Goal: Use online tool/utility: Utilize a website feature to perform a specific function

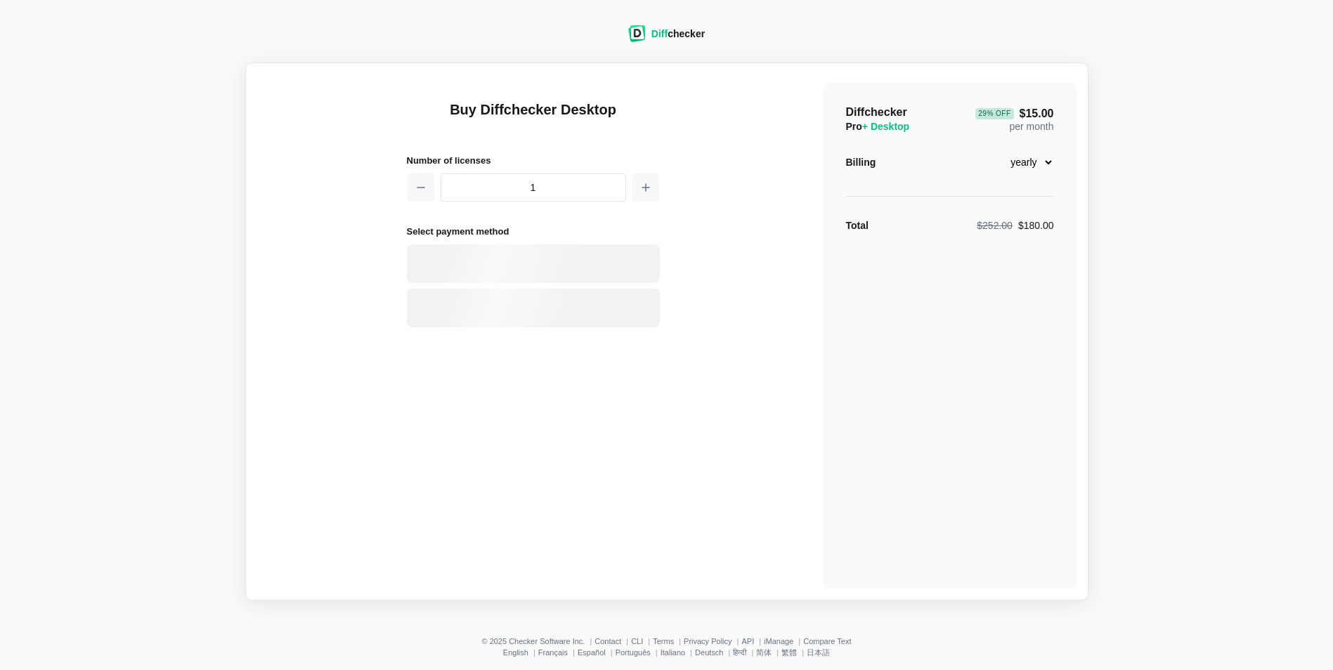
click at [656, 22] on header "Diff checker" at bounding box center [666, 35] width 110 height 54
click at [646, 29] on img at bounding box center [637, 33] width 18 height 17
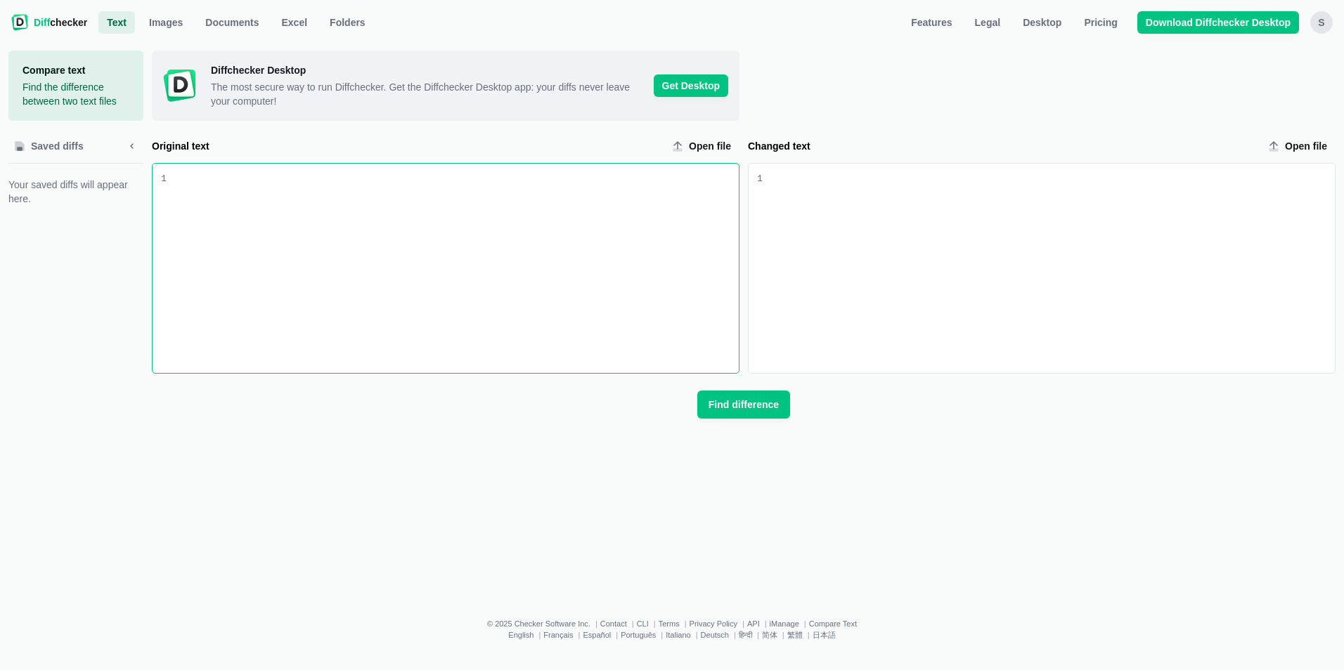
click at [805, 201] on div "Changed text input" at bounding box center [1049, 268] width 572 height 209
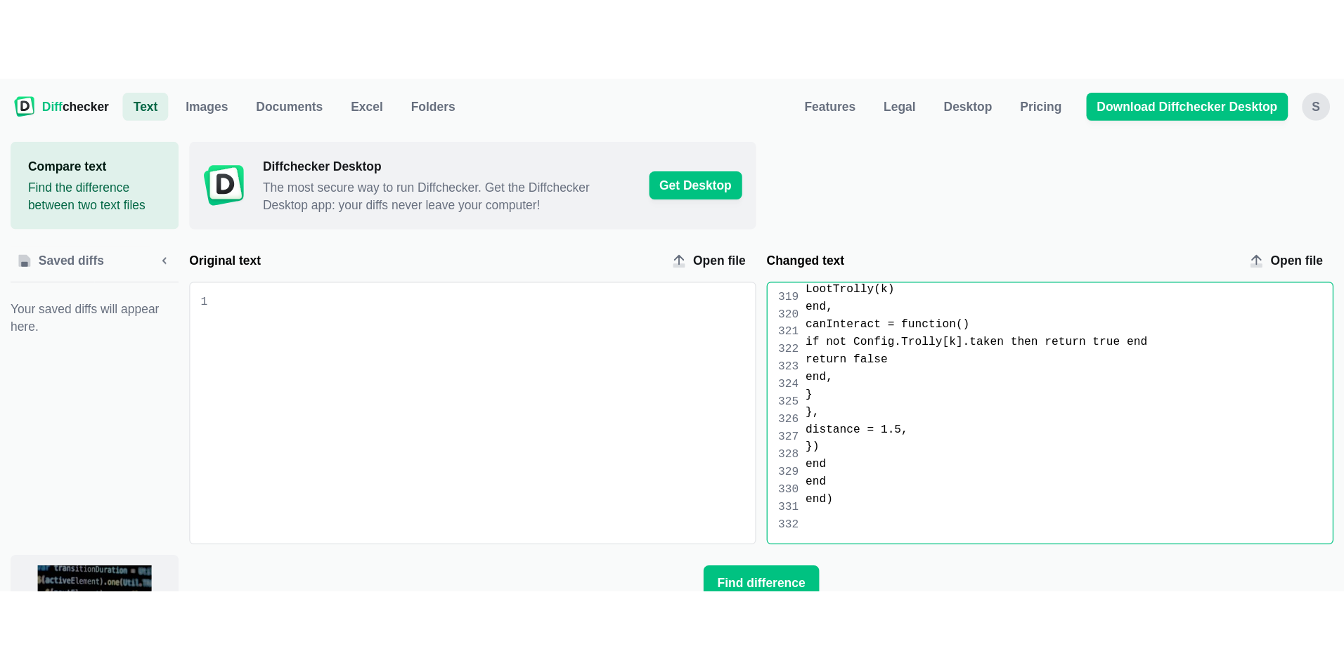
scroll to position [3785, 0]
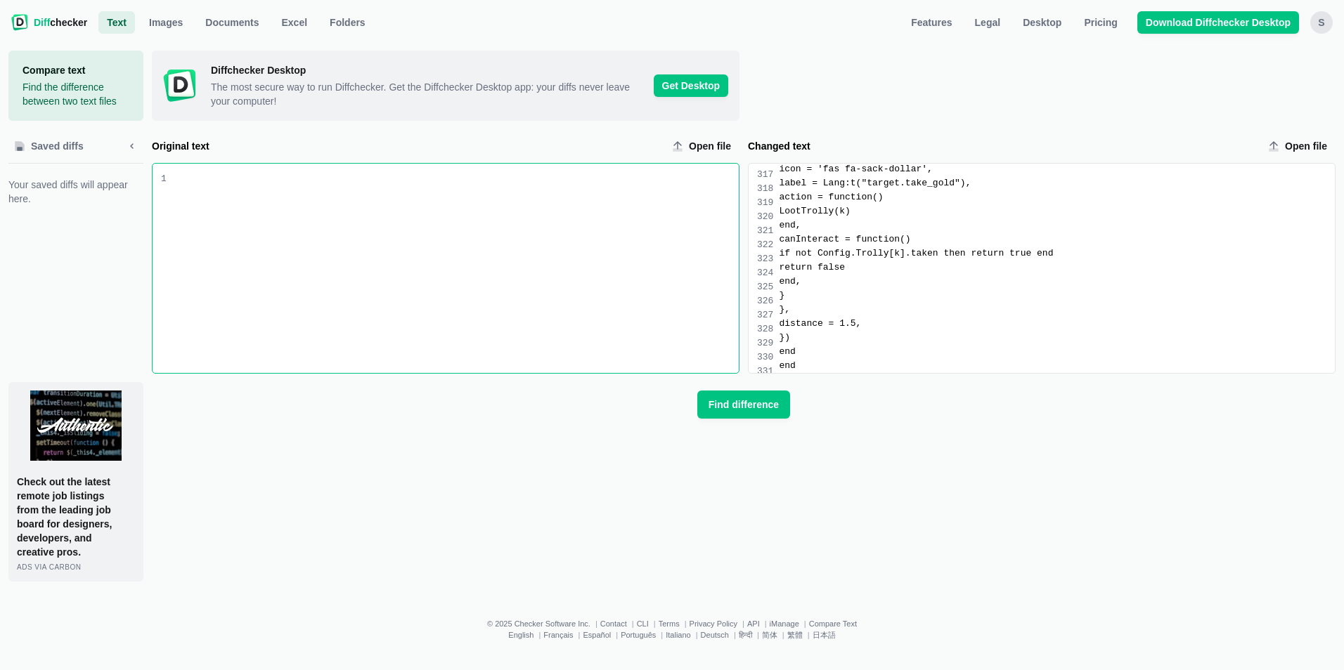
click at [280, 186] on div "Original text input" at bounding box center [453, 268] width 572 height 209
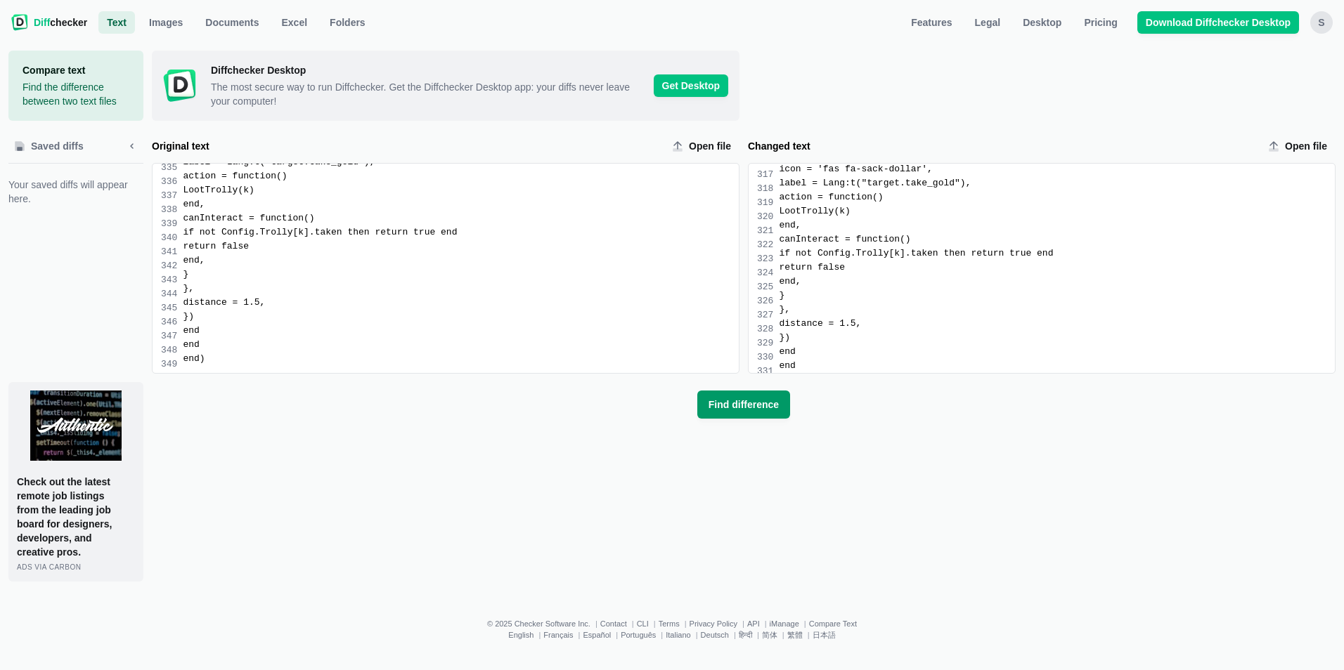
click at [730, 412] on button "Find difference" at bounding box center [743, 405] width 93 height 28
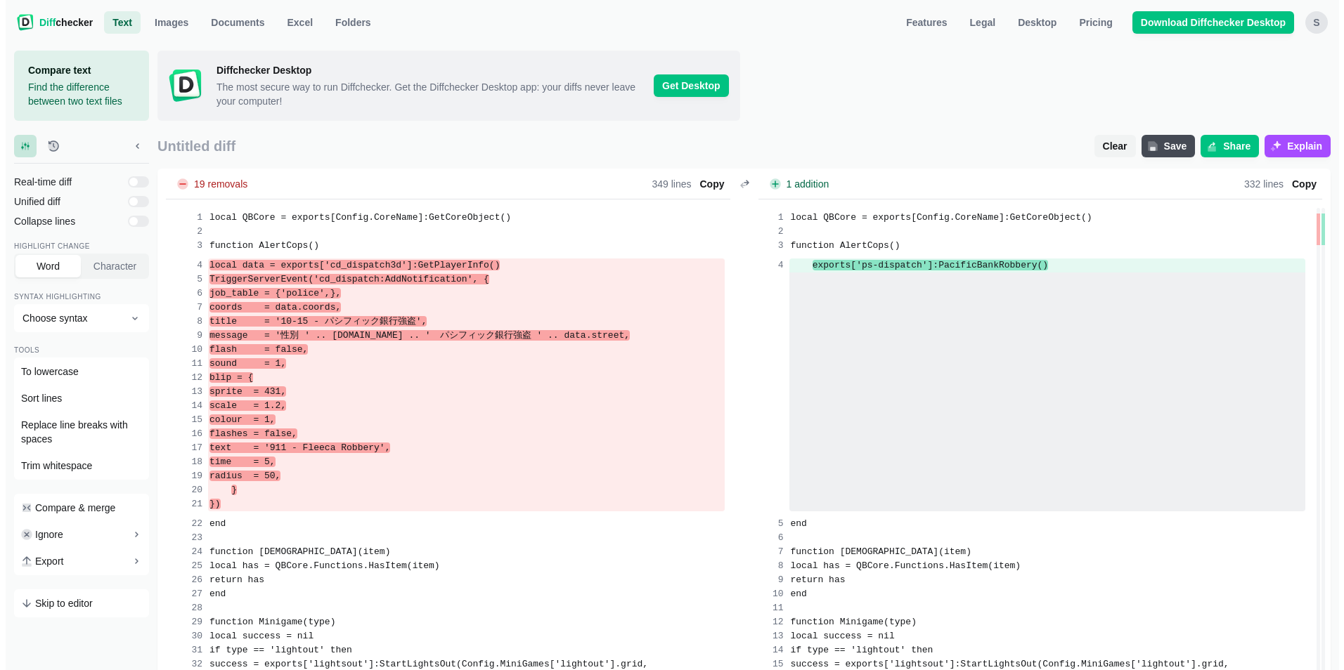
scroll to position [3785, 0]
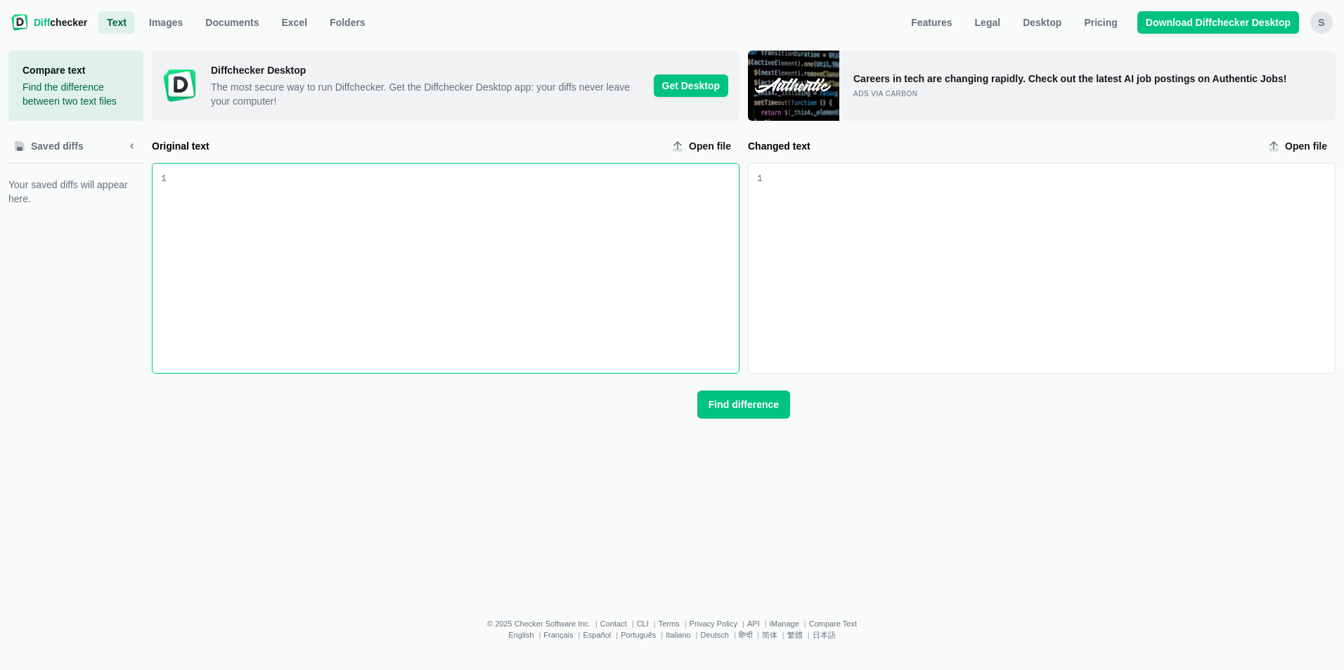
drag, startPoint x: 713, startPoint y: 209, endPoint x: 722, endPoint y: 221, distance: 15.0
click at [713, 213] on div "Original text input" at bounding box center [453, 268] width 572 height 209
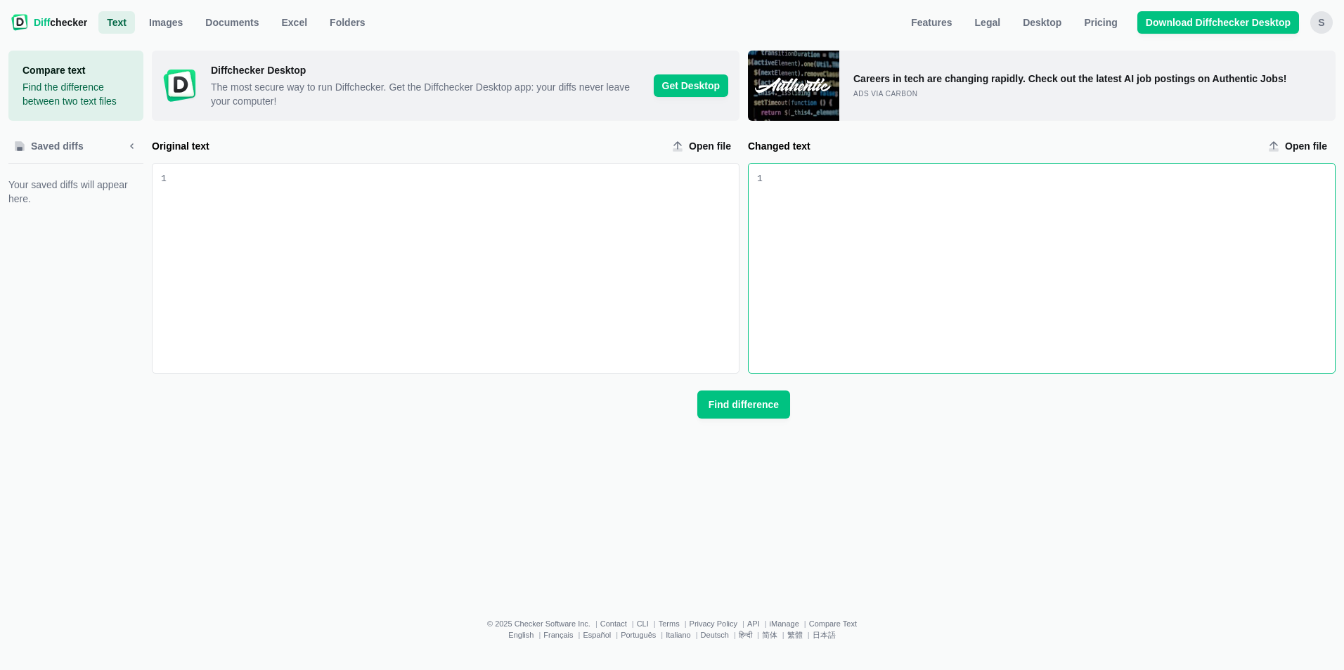
click at [834, 225] on div "Changed text input" at bounding box center [1049, 268] width 572 height 209
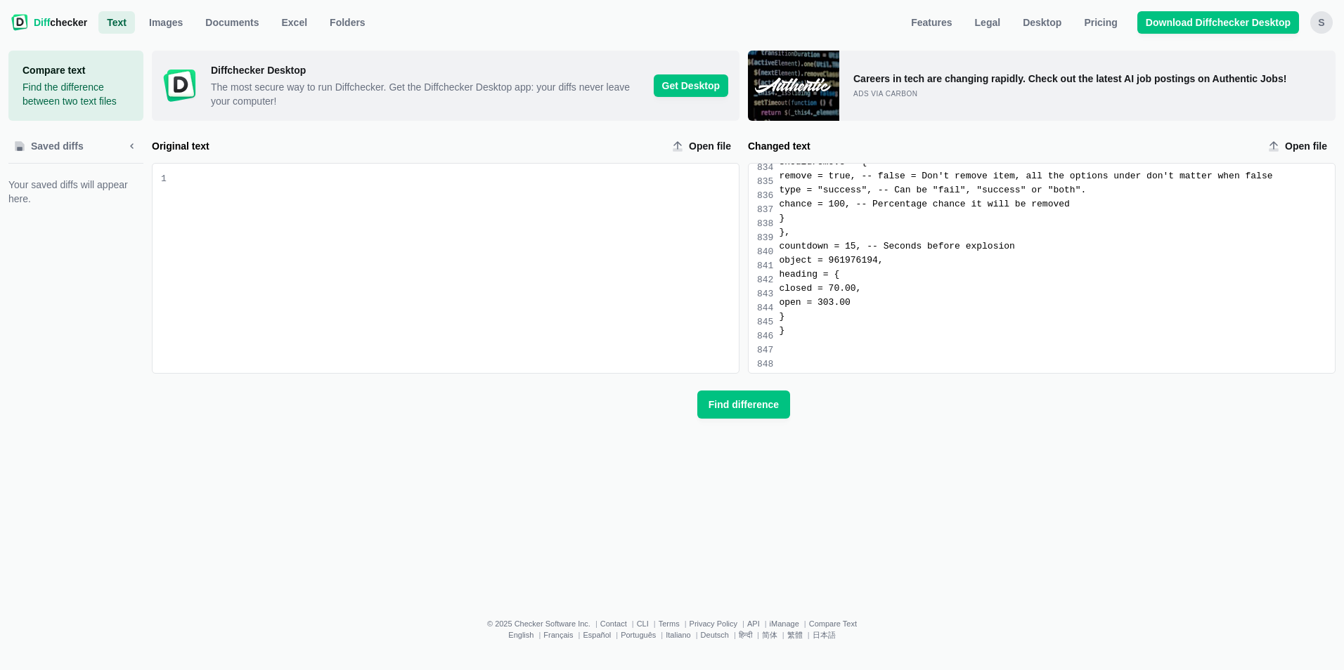
click at [299, 262] on div "Original text input" at bounding box center [453, 268] width 572 height 209
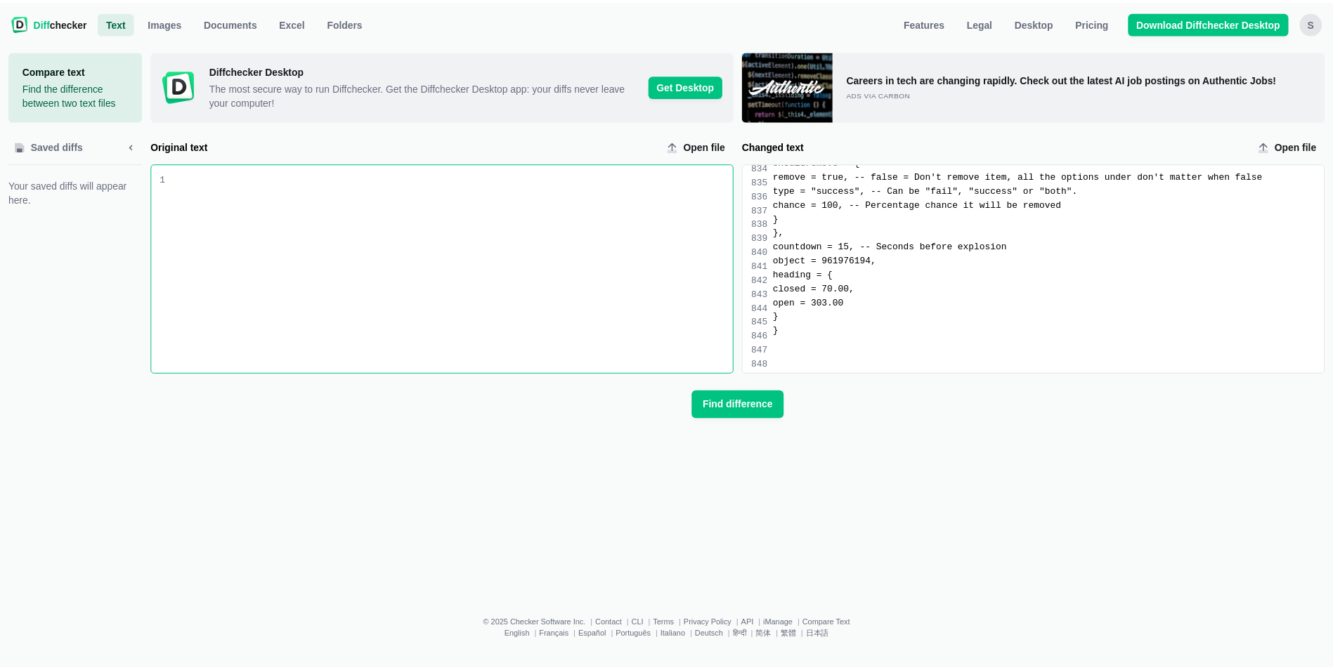
scroll to position [8543, 0]
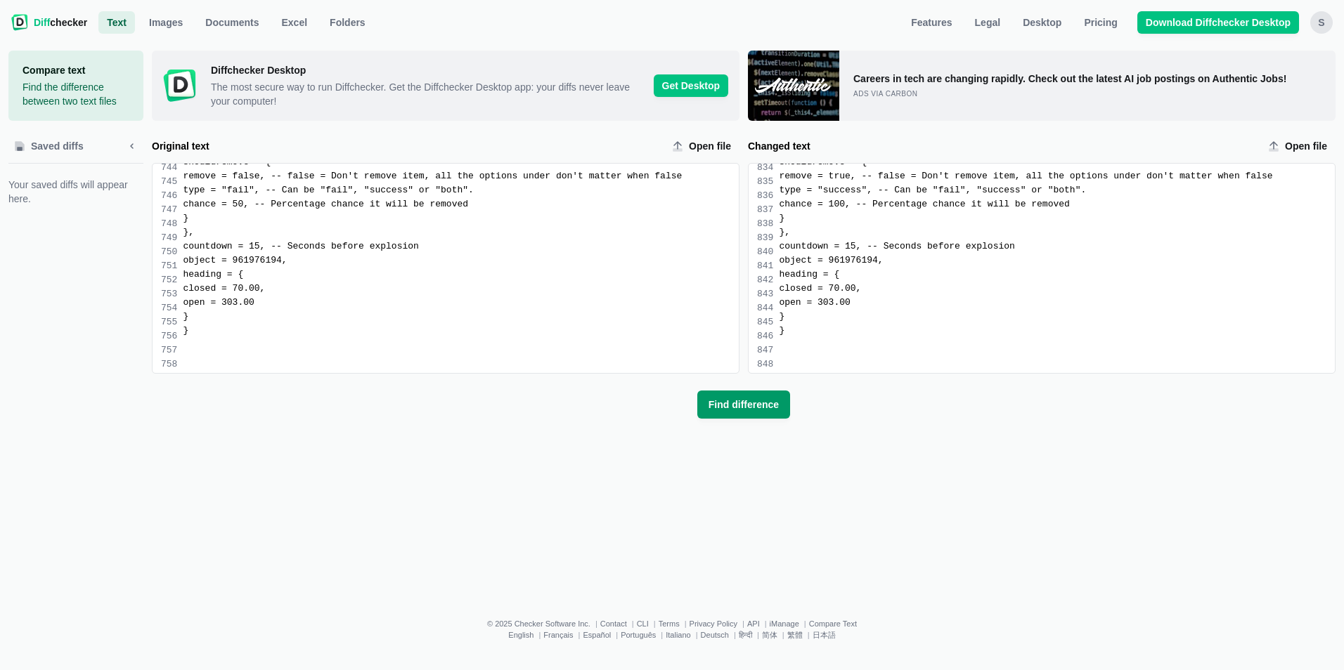
click at [750, 403] on span "Find difference" at bounding box center [744, 405] width 76 height 14
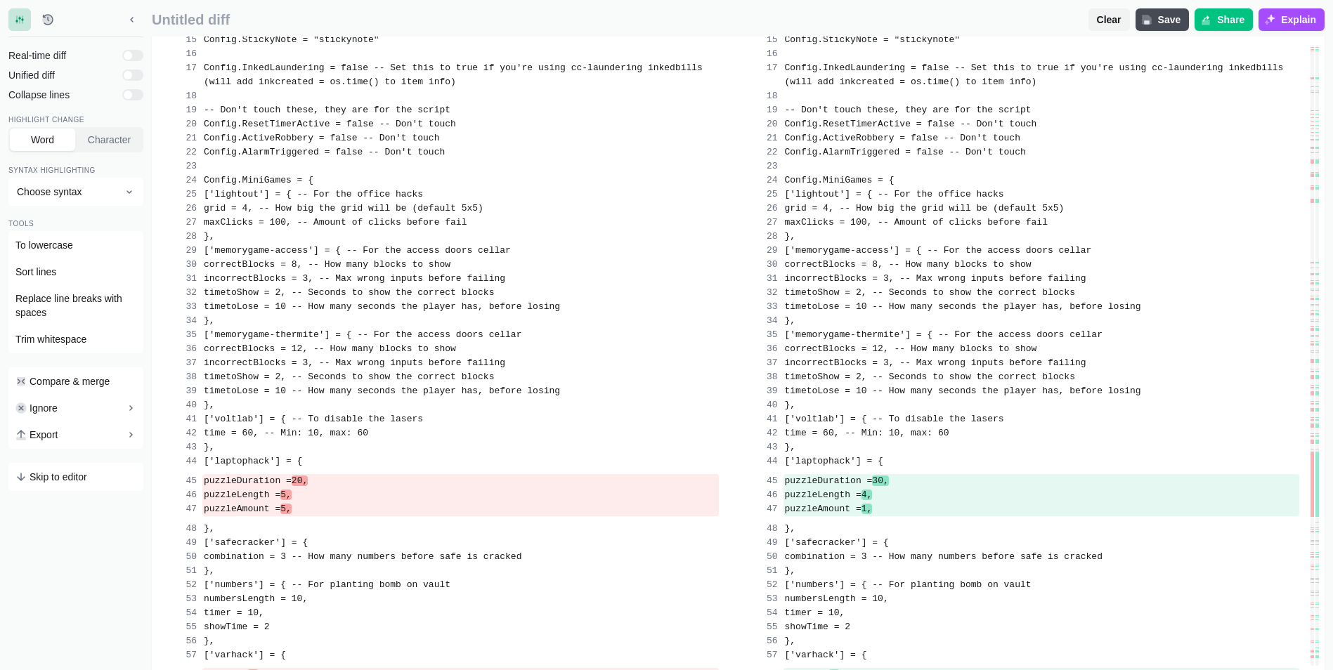
scroll to position [422, 0]
